Goal: Find specific page/section

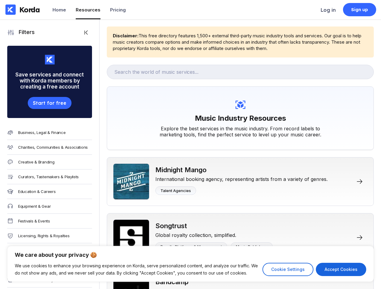
click at [190, 145] on div "Music Industry Resources Explore the best services in the music industry. From …" at bounding box center [240, 119] width 267 height 64
click at [288, 270] on button "Cookie Settings" at bounding box center [287, 269] width 51 height 13
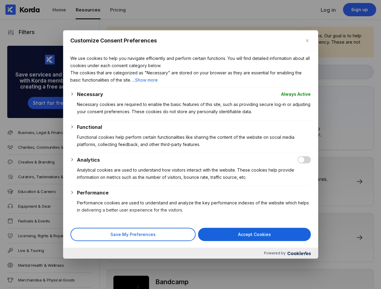
click at [341, 270] on div at bounding box center [190, 144] width 381 height 289
click at [190, 145] on div at bounding box center [190, 144] width 381 height 289
click at [76, 33] on div at bounding box center [190, 144] width 381 height 289
click at [42, 106] on div at bounding box center [190, 144] width 381 height 289
click at [42, 133] on div at bounding box center [190, 144] width 381 height 289
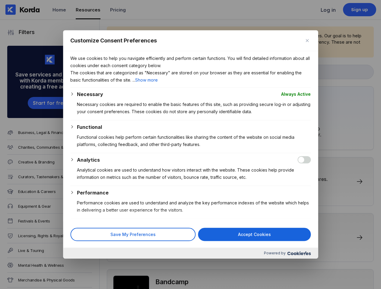
click at [42, 149] on div at bounding box center [190, 144] width 381 height 289
click at [42, 166] on div at bounding box center [190, 144] width 381 height 289
click at [42, 181] on div at bounding box center [190, 144] width 381 height 289
